Goal: Transaction & Acquisition: Purchase product/service

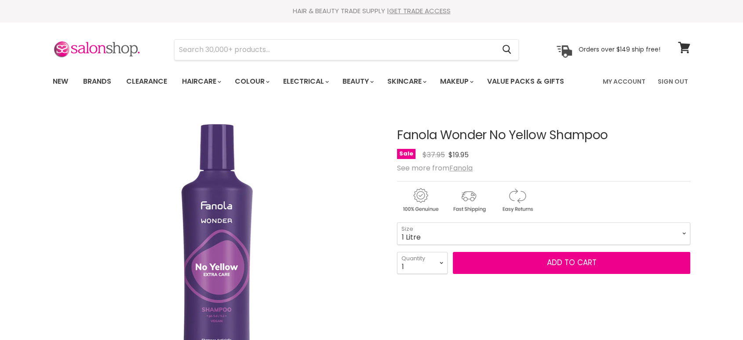
click at [397, 222] on select "350ml 1 Litre" at bounding box center [543, 233] width 293 height 22
select select "1 Litre"
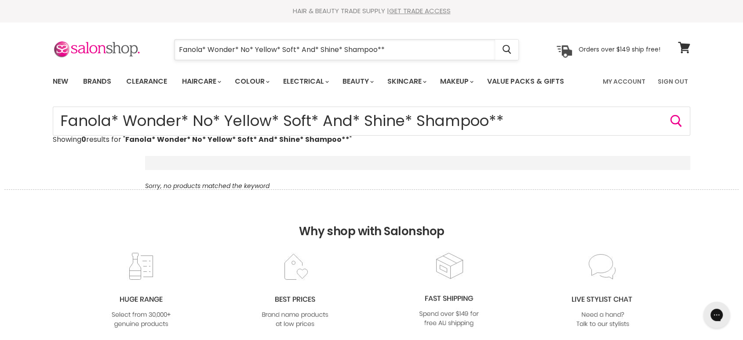
drag, startPoint x: 401, startPoint y: 50, endPoint x: 178, endPoint y: 50, distance: 223.0
click at [178, 50] on input "Fanola* Wonder* No* Yellow* Soft* And* Shine* Shampoo**" at bounding box center [335, 50] width 321 height 20
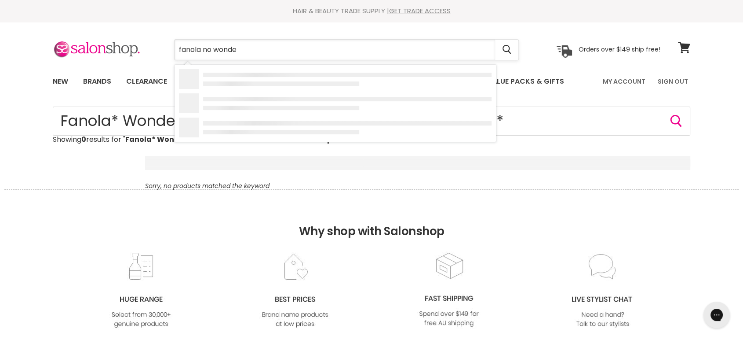
type input "fanola no wonder"
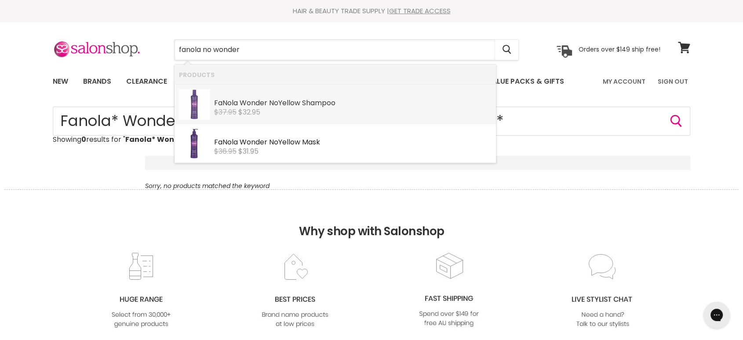
click at [241, 102] on b "Wonder" at bounding box center [254, 103] width 28 height 10
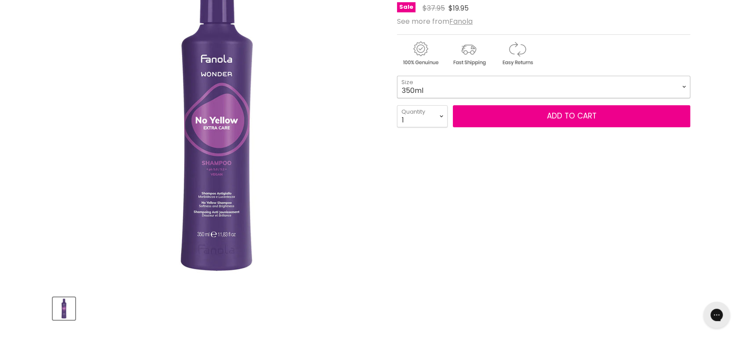
click at [441, 87] on select "350ml 1 Litre" at bounding box center [543, 87] width 293 height 22
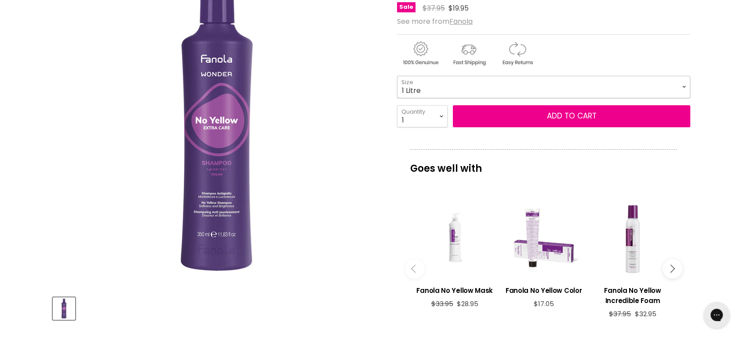
click at [397, 76] on select "350ml 1 Litre" at bounding box center [543, 87] width 293 height 22
select select "1 Litre"
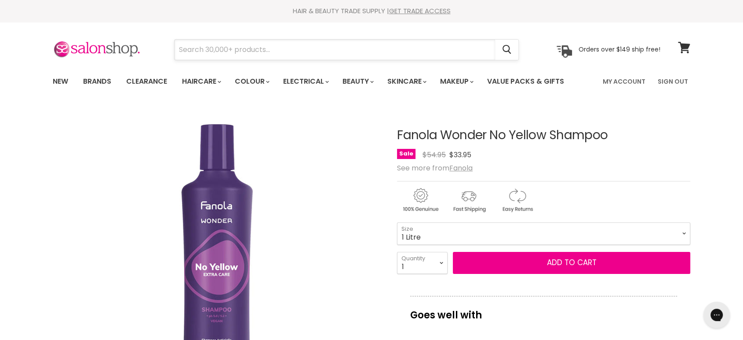
click at [216, 45] on input "Search" at bounding box center [335, 50] width 321 height 20
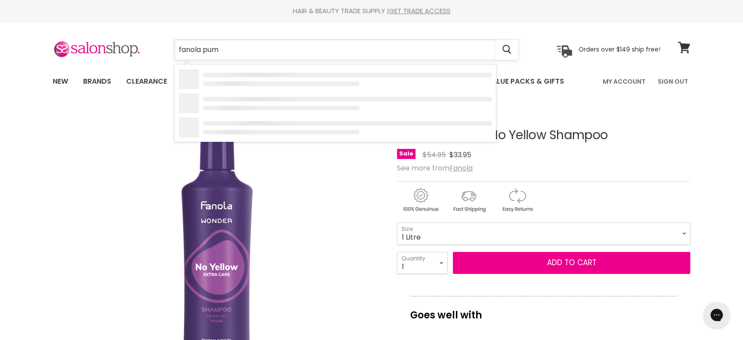
type input "fanola pump"
